Goal: Information Seeking & Learning: Learn about a topic

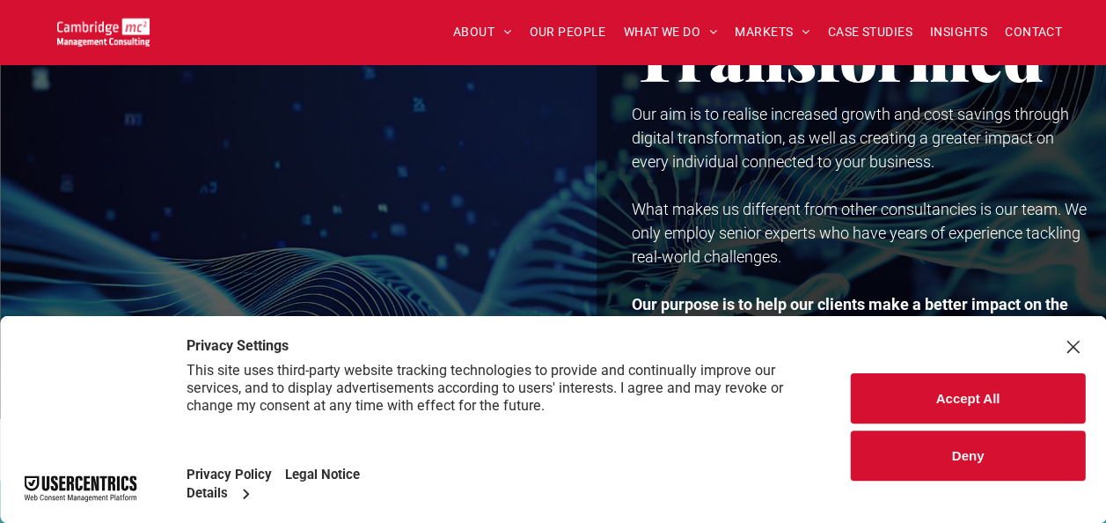
scroll to position [148, 0]
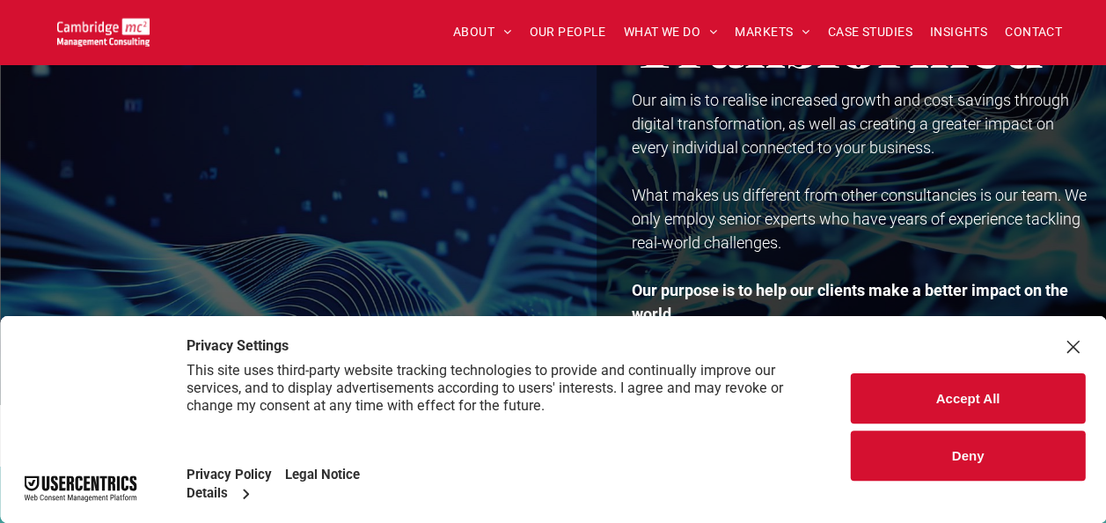
click at [994, 452] on button "Deny" at bounding box center [968, 455] width 234 height 50
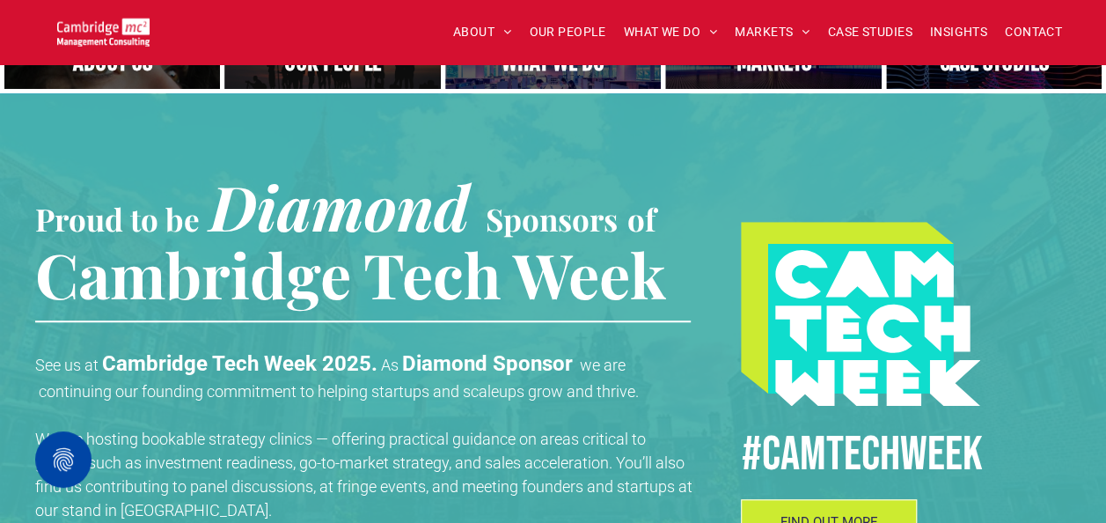
scroll to position [522, 0]
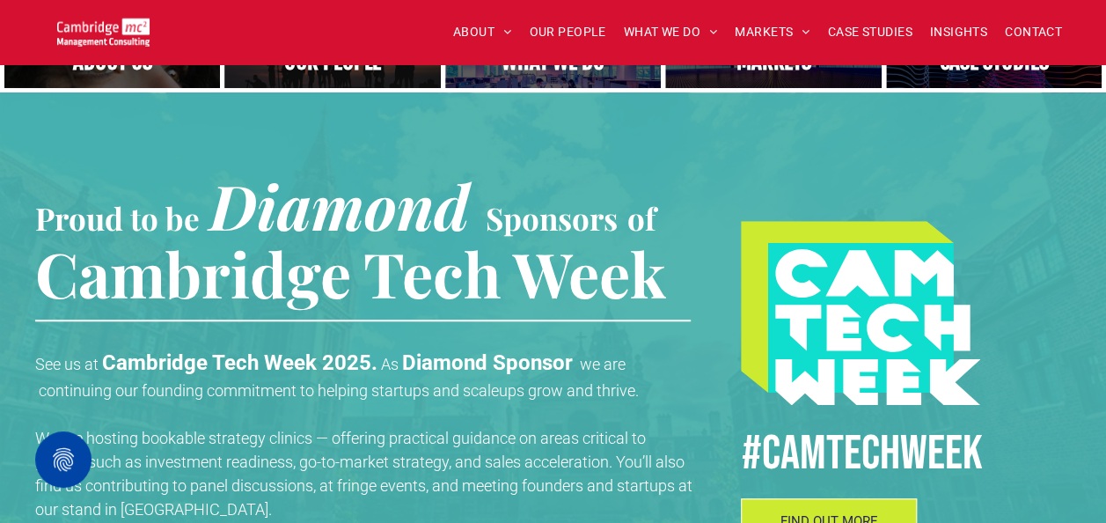
click at [538, 74] on link "A yoga teacher lifting his whole body off the ground in the peacock pose" at bounding box center [552, 61] width 229 height 56
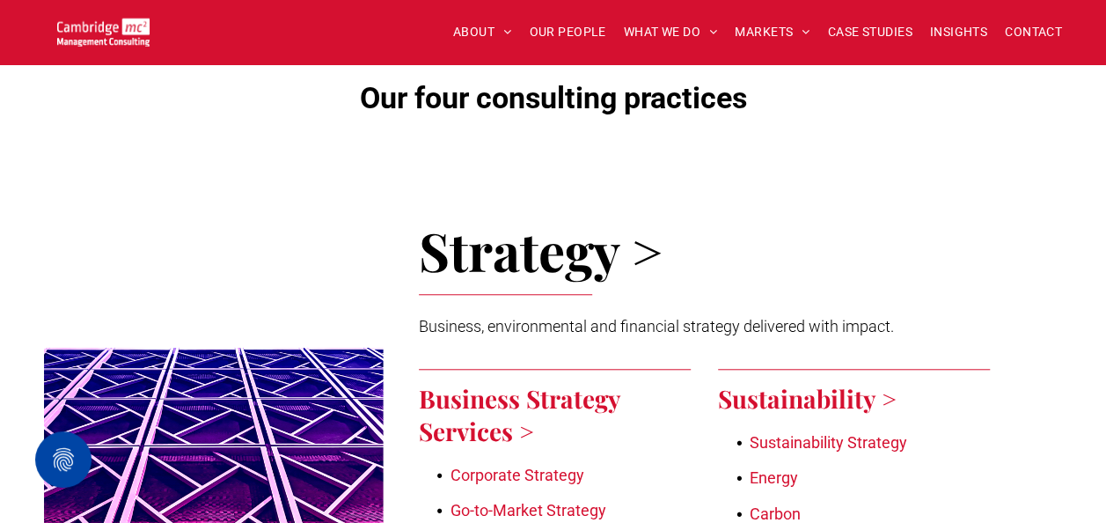
scroll to position [951, 0]
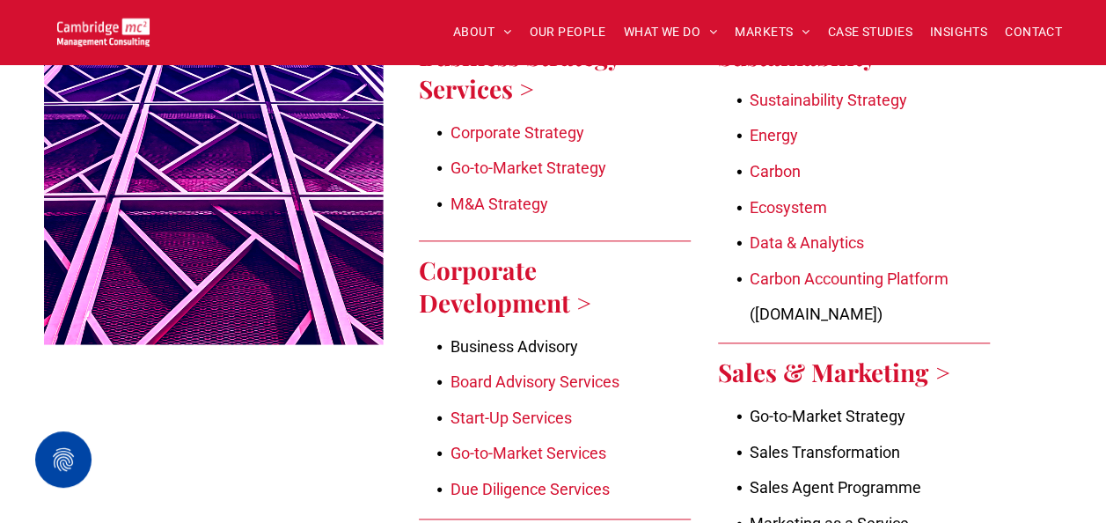
click at [773, 134] on link "Energy" at bounding box center [774, 135] width 48 height 18
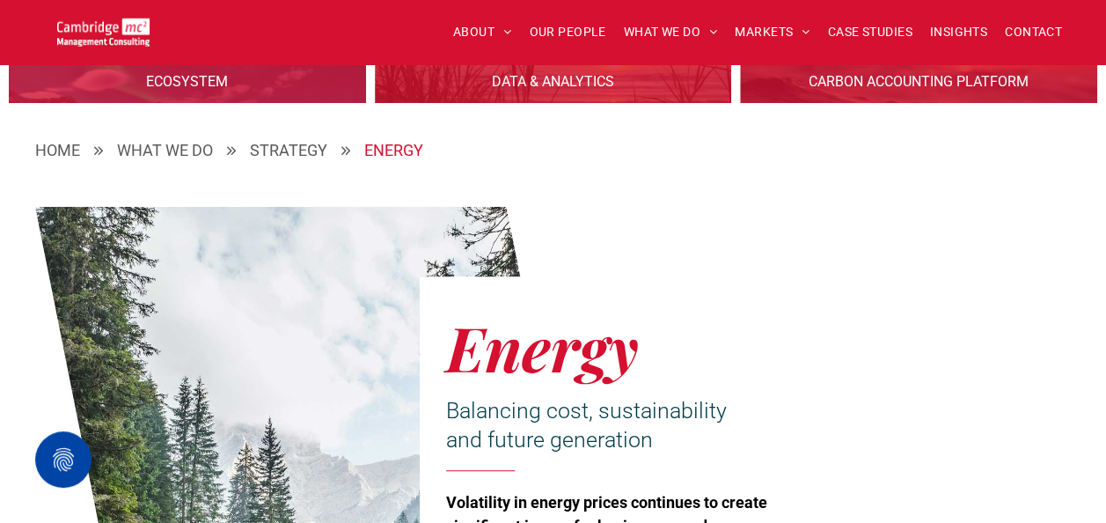
scroll to position [422, 0]
